Goal: Navigation & Orientation: Find specific page/section

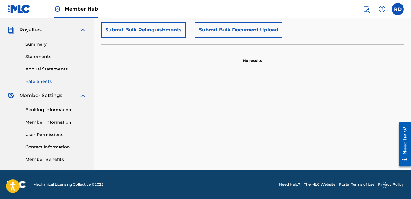
scroll to position [176, 0]
click at [34, 42] on link "Summary" at bounding box center [55, 44] width 61 height 6
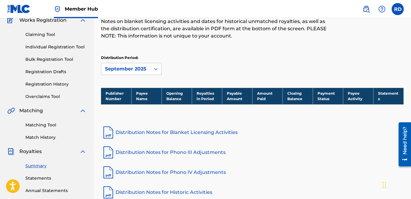
scroll to position [49, 0]
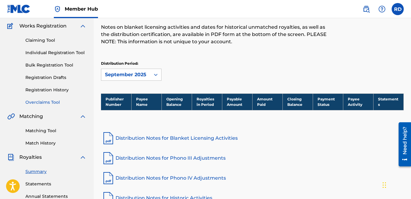
click at [44, 102] on link "Overclaims Tool" at bounding box center [55, 102] width 61 height 6
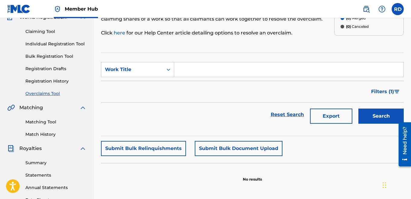
scroll to position [49, 0]
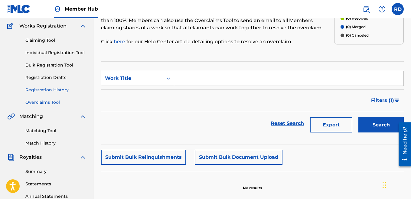
click at [47, 90] on link "Registration History" at bounding box center [55, 90] width 61 height 6
